Goal: Check status: Check status

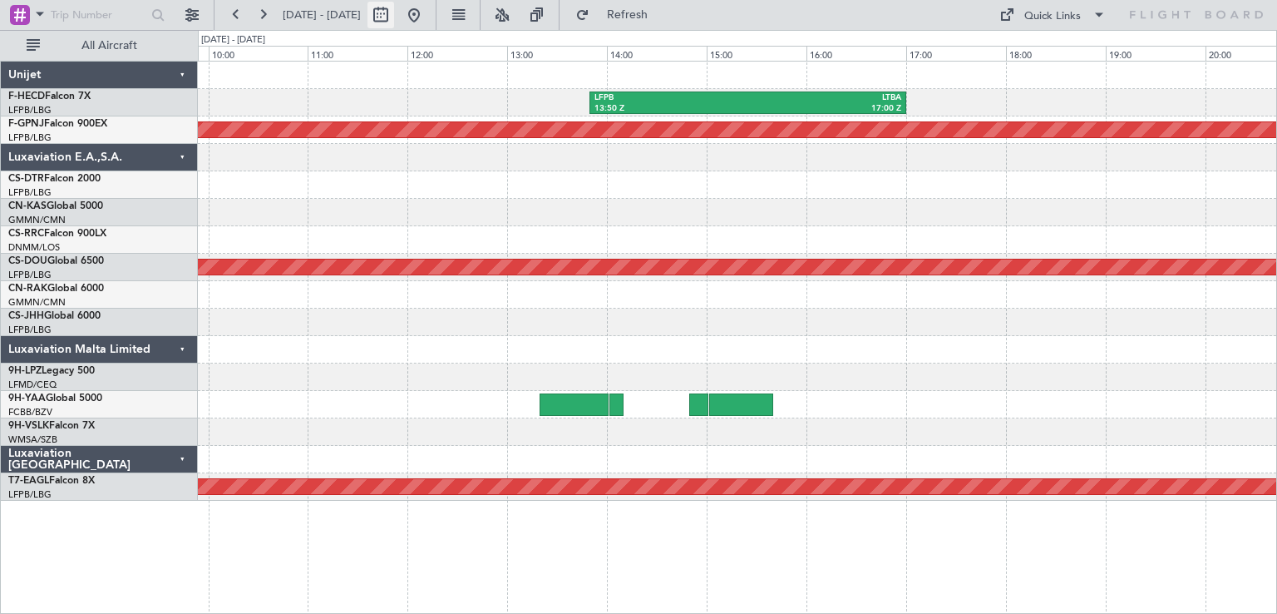
click at [427, 13] on div at bounding box center [397, 15] width 60 height 27
click at [273, 17] on button at bounding box center [262, 15] width 27 height 27
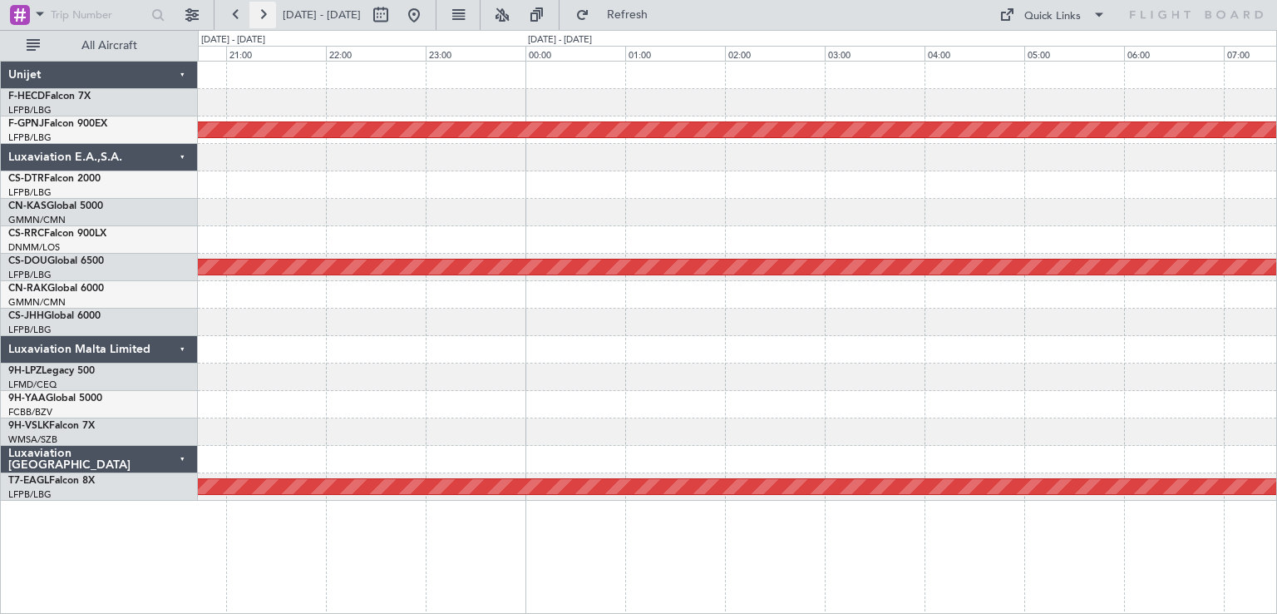
click at [273, 17] on button at bounding box center [262, 15] width 27 height 27
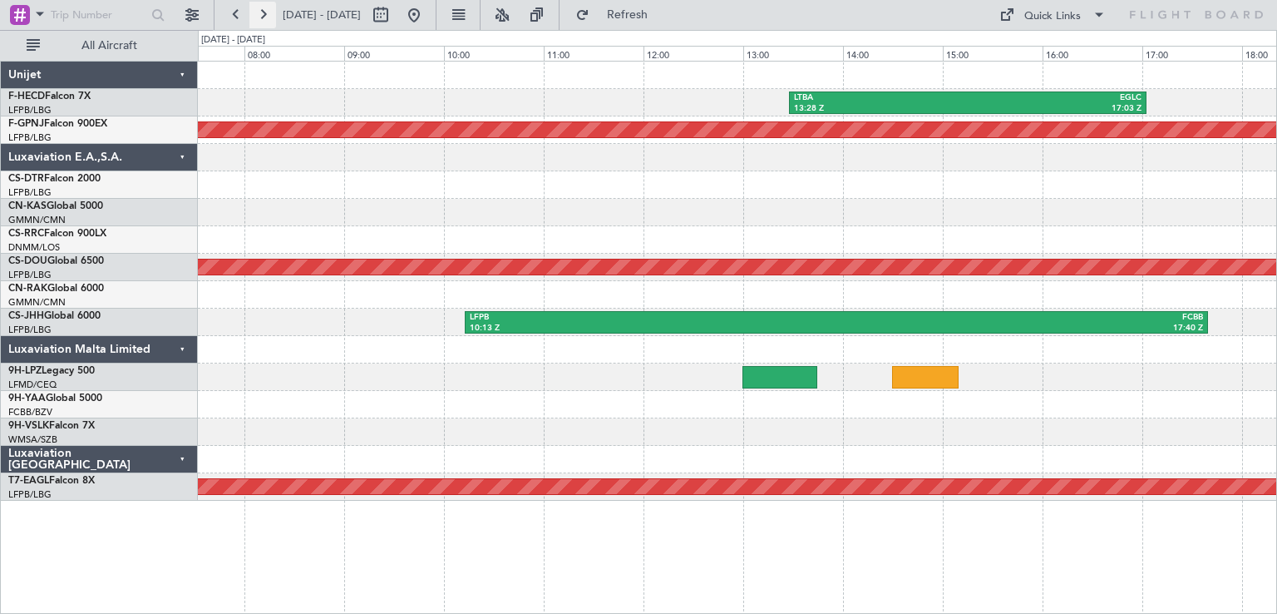
click at [273, 17] on button at bounding box center [262, 15] width 27 height 27
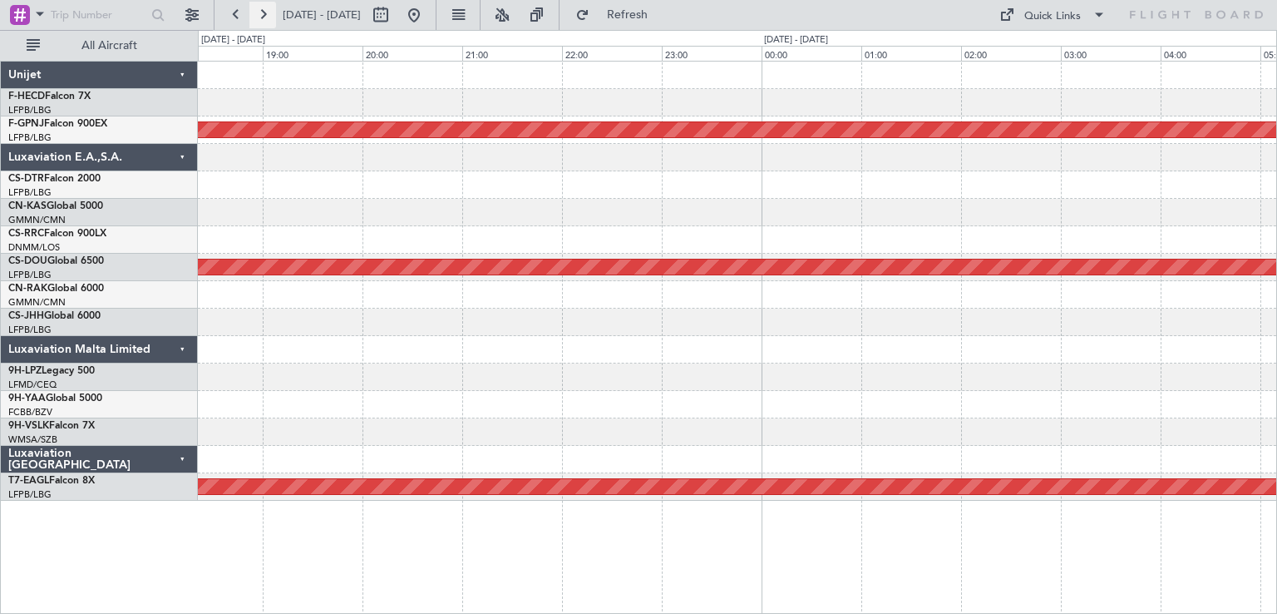
click at [262, 11] on button at bounding box center [262, 15] width 27 height 27
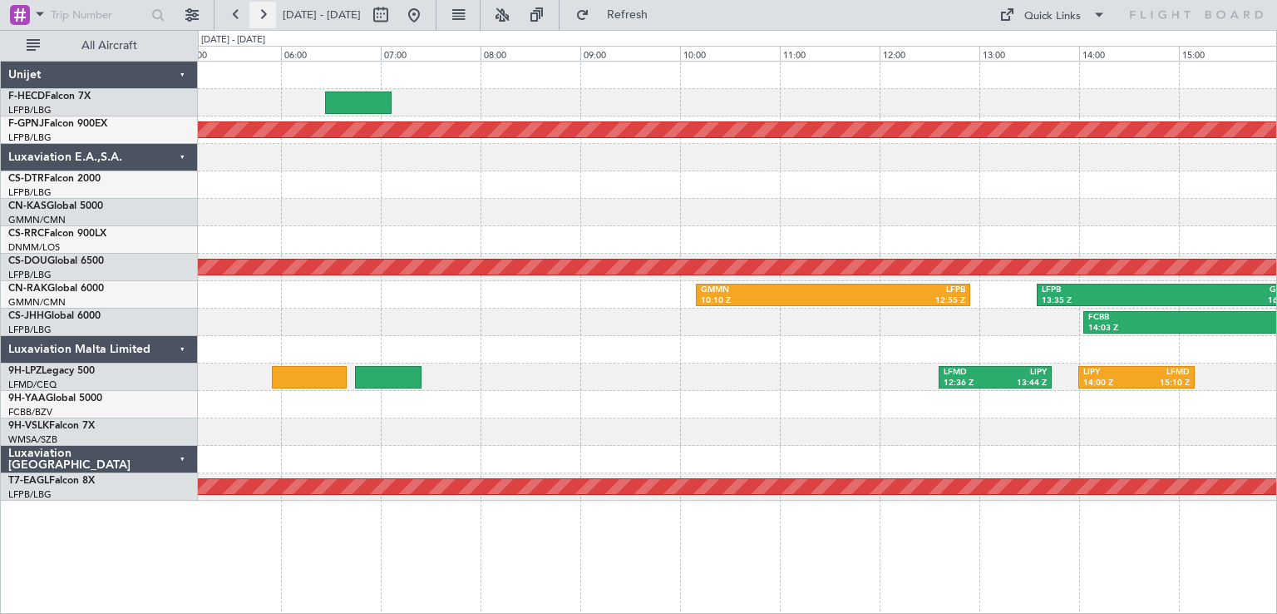
click at [265, 20] on button at bounding box center [262, 15] width 27 height 27
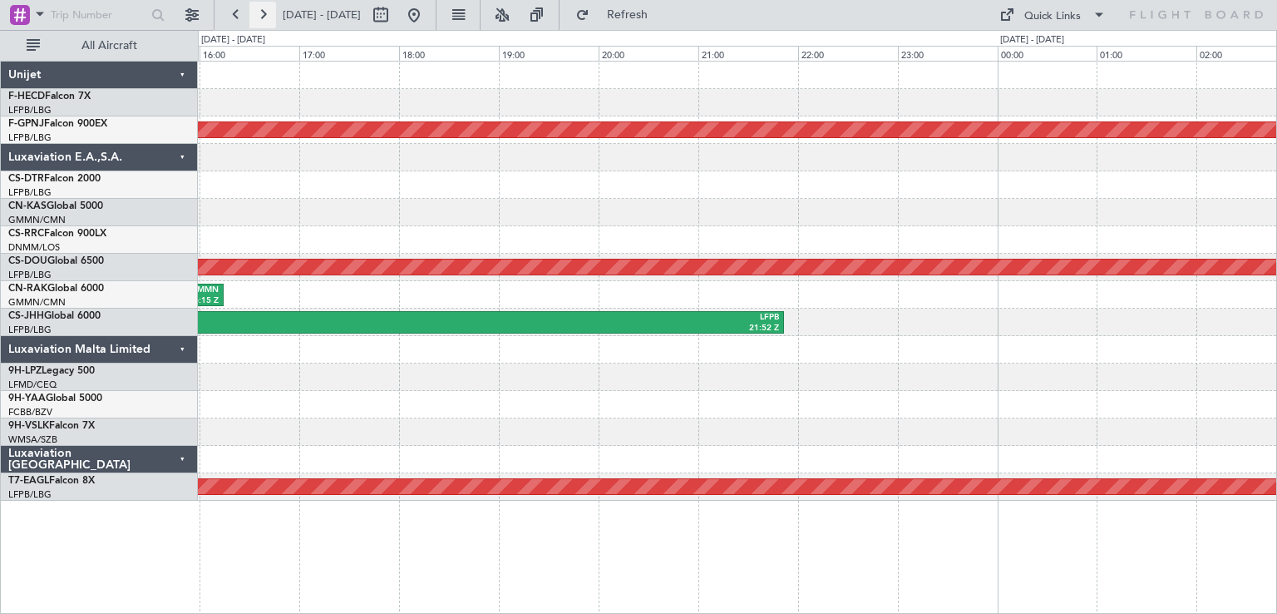
click at [265, 20] on button at bounding box center [262, 15] width 27 height 27
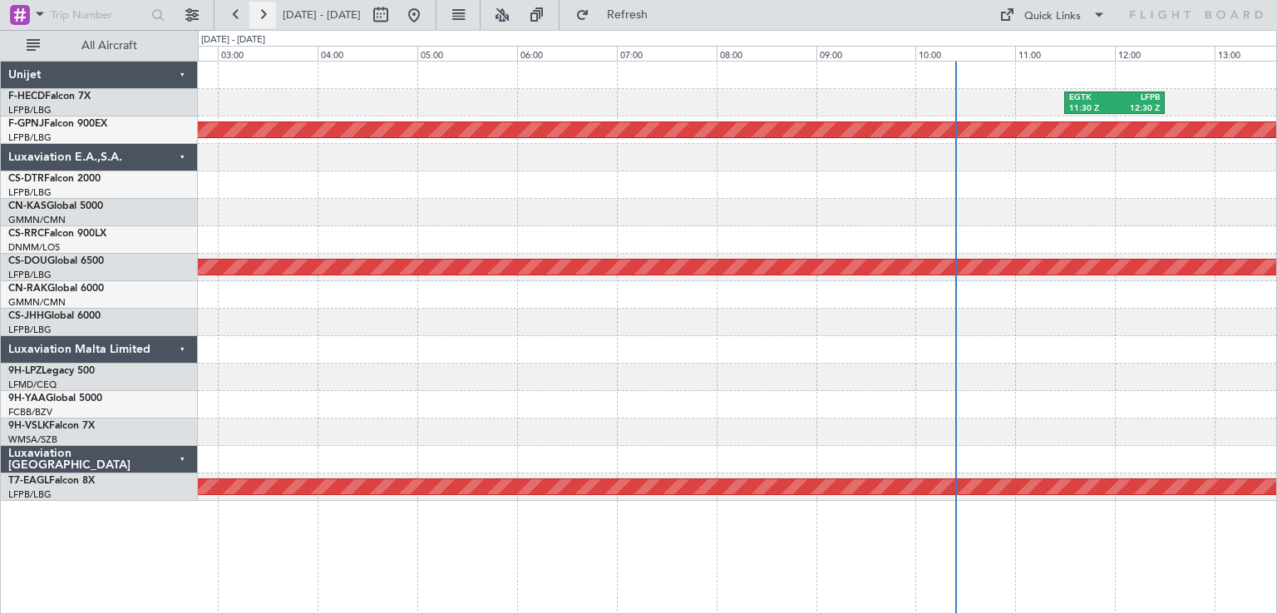
click at [265, 20] on button at bounding box center [262, 15] width 27 height 27
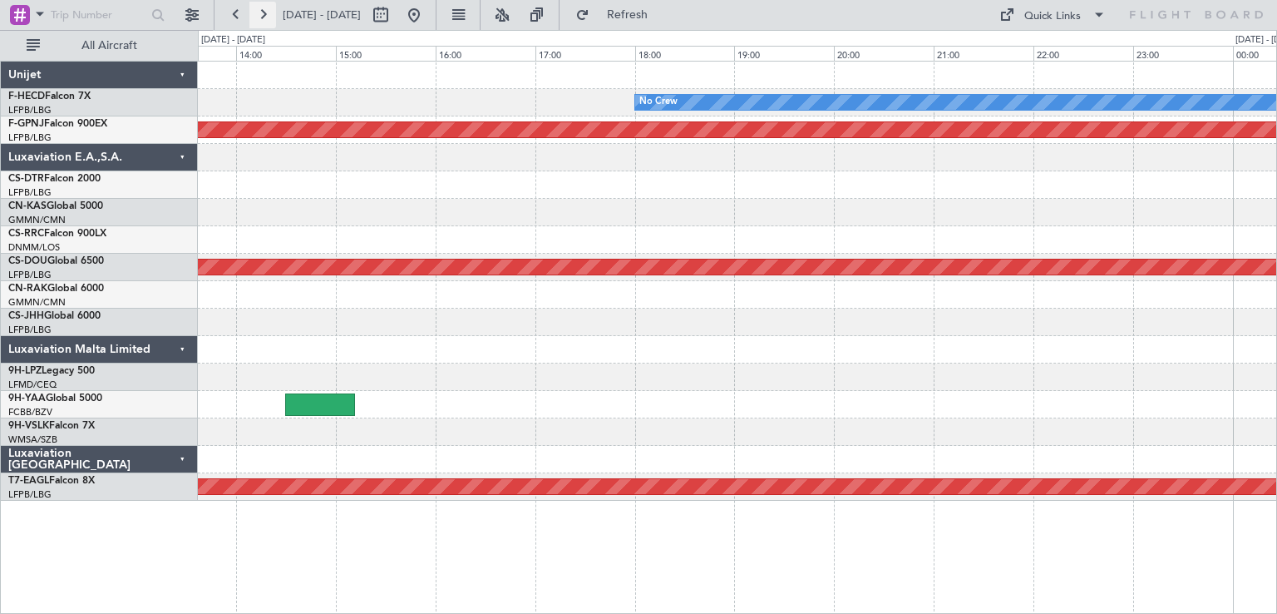
click at [264, 15] on button at bounding box center [262, 15] width 27 height 27
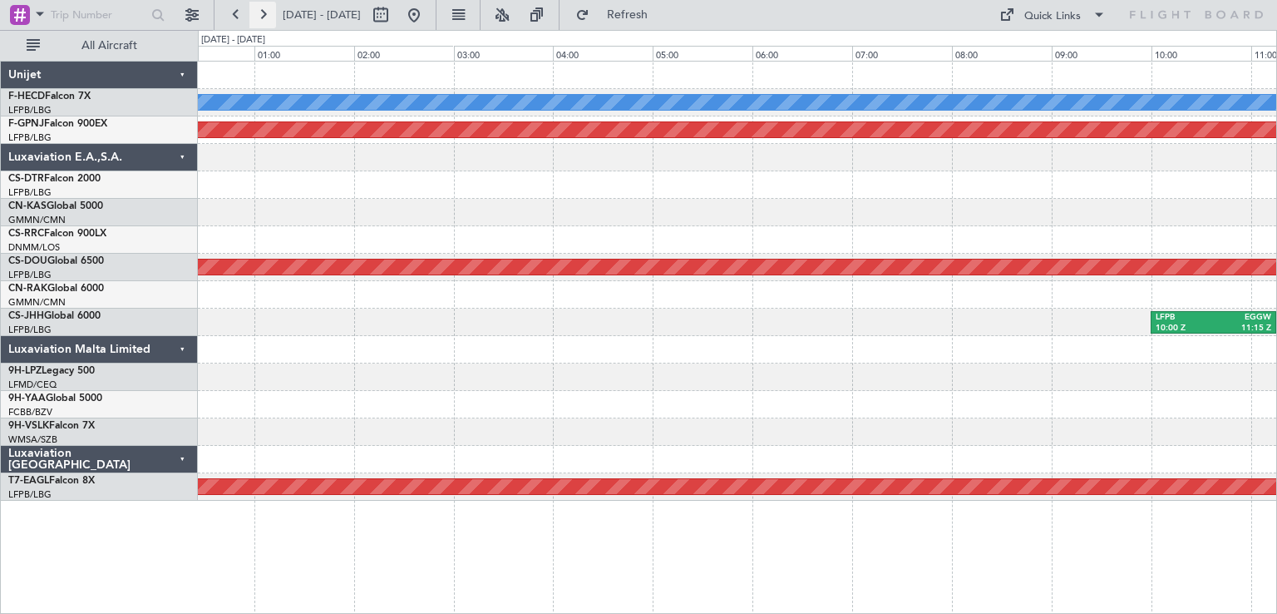
click at [264, 15] on button at bounding box center [262, 15] width 27 height 27
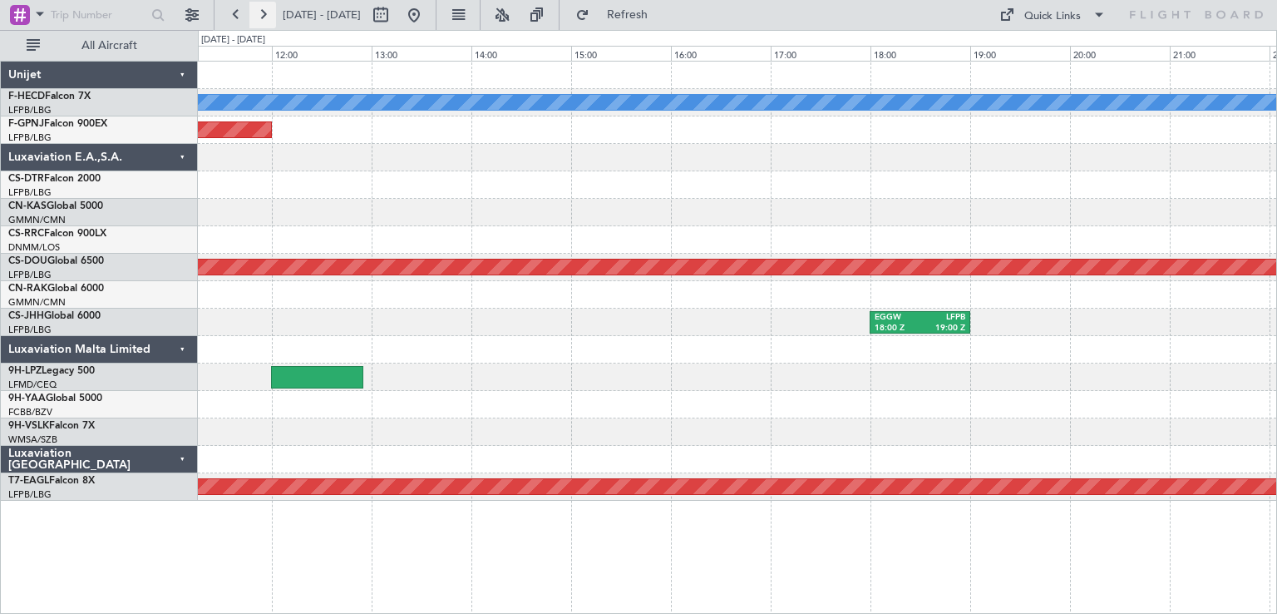
click at [264, 15] on button at bounding box center [262, 15] width 27 height 27
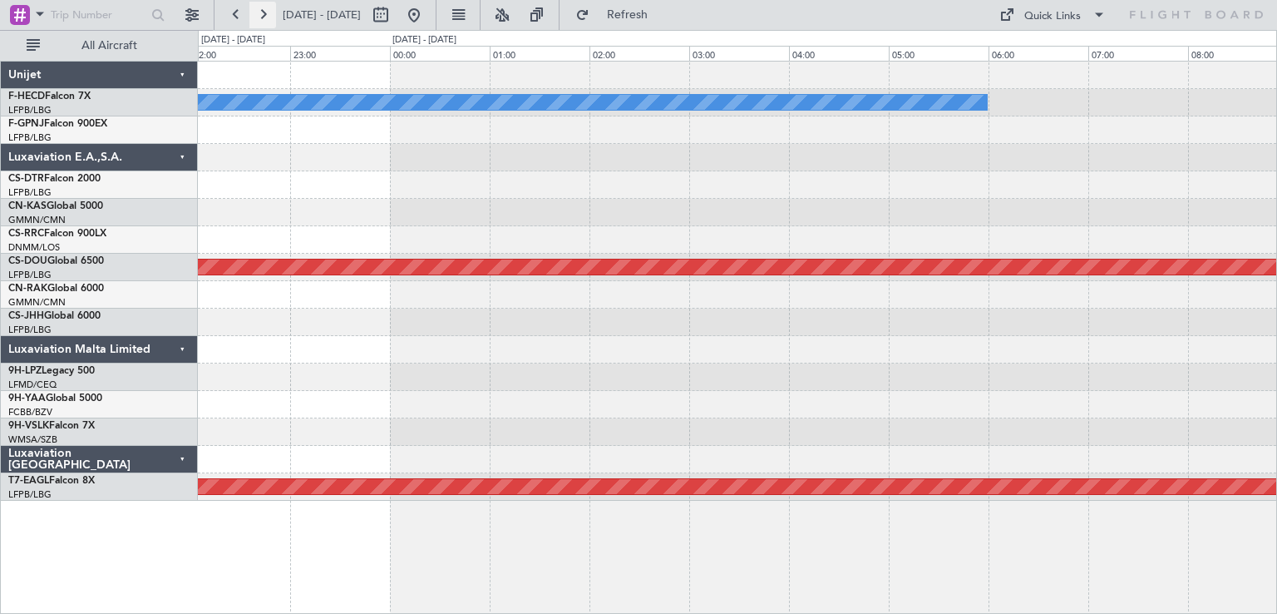
click at [264, 15] on button at bounding box center [262, 15] width 27 height 27
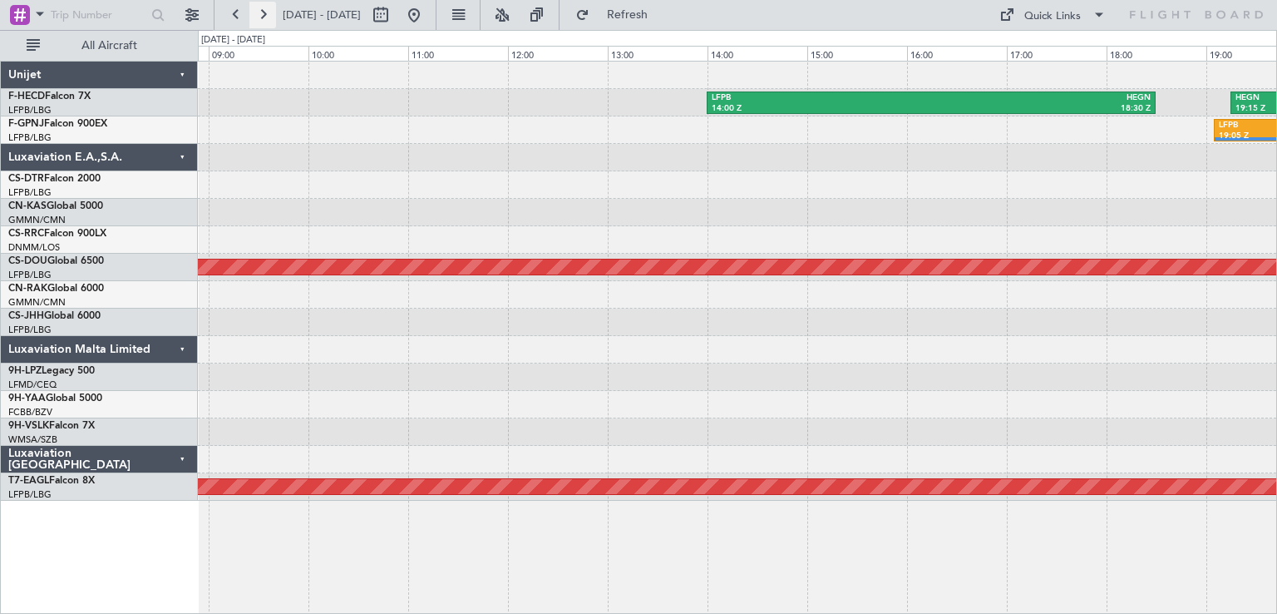
click at [264, 15] on button at bounding box center [262, 15] width 27 height 27
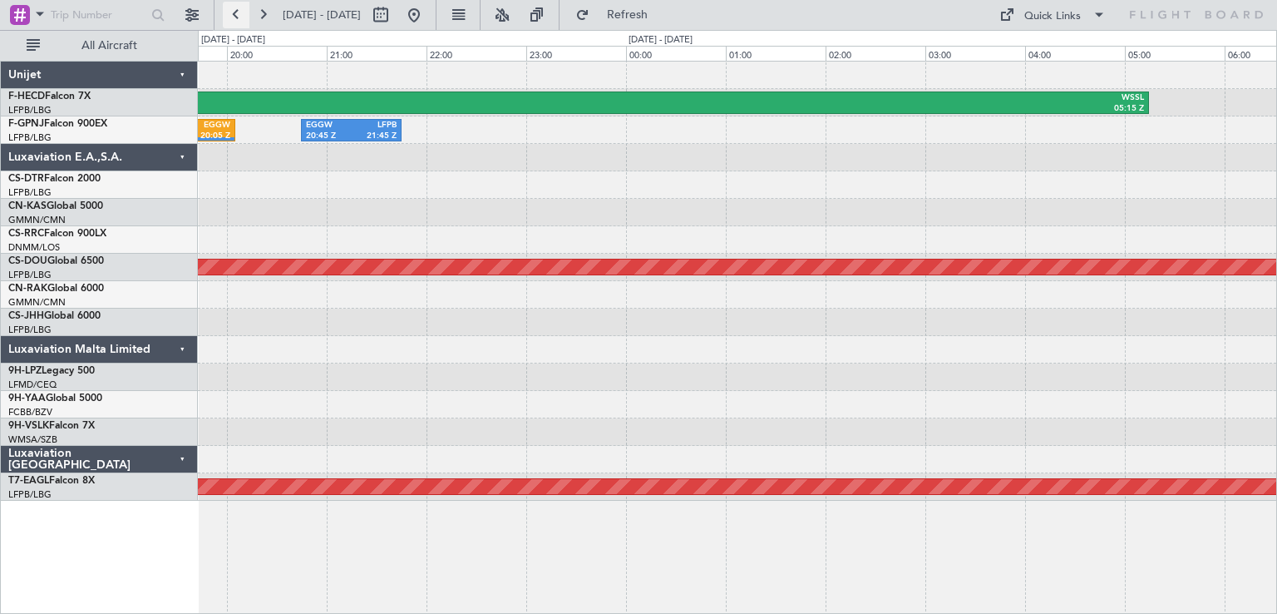
click at [240, 12] on button at bounding box center [236, 15] width 27 height 27
